Goal: Information Seeking & Learning: Compare options

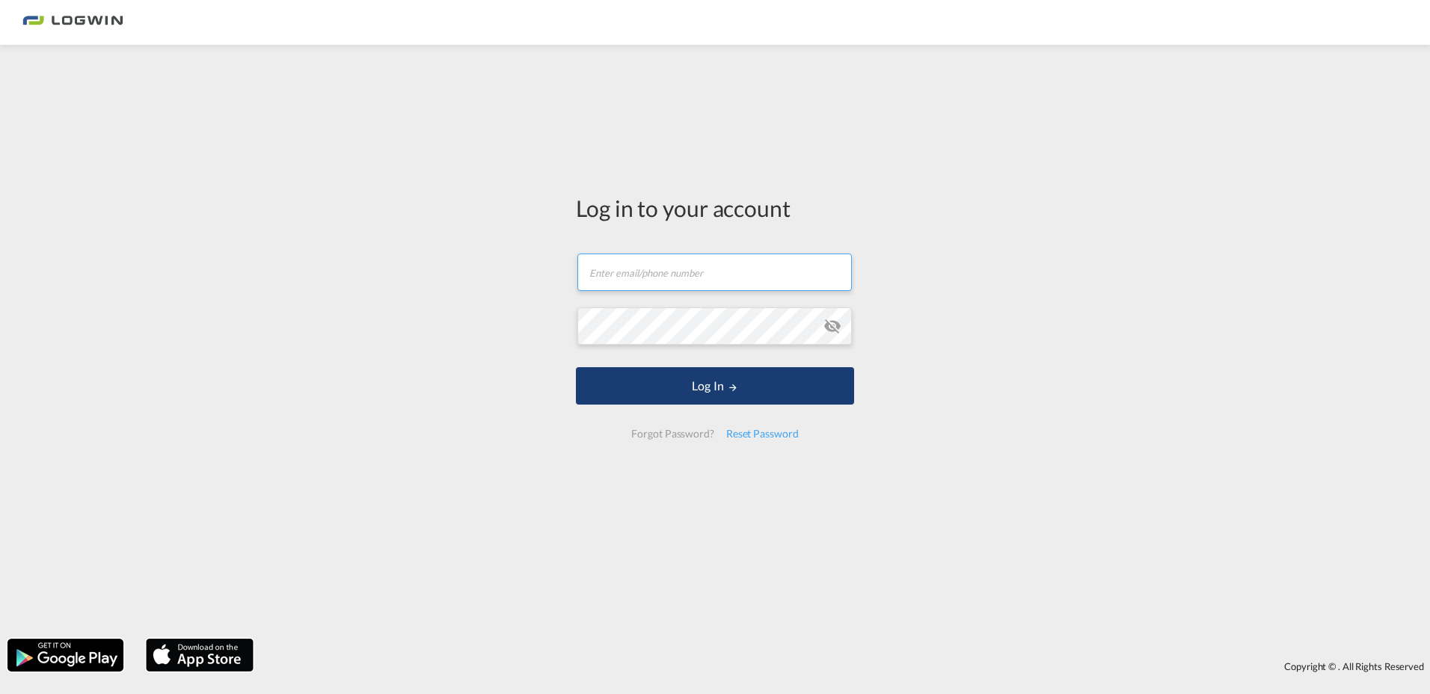
type input "[PERSON_NAME][EMAIL_ADDRESS][DOMAIN_NAME]"
drag, startPoint x: 760, startPoint y: 395, endPoint x: 749, endPoint y: 395, distance: 11.2
click at [760, 395] on button "Log In" at bounding box center [715, 385] width 278 height 37
